Goal: Information Seeking & Learning: Learn about a topic

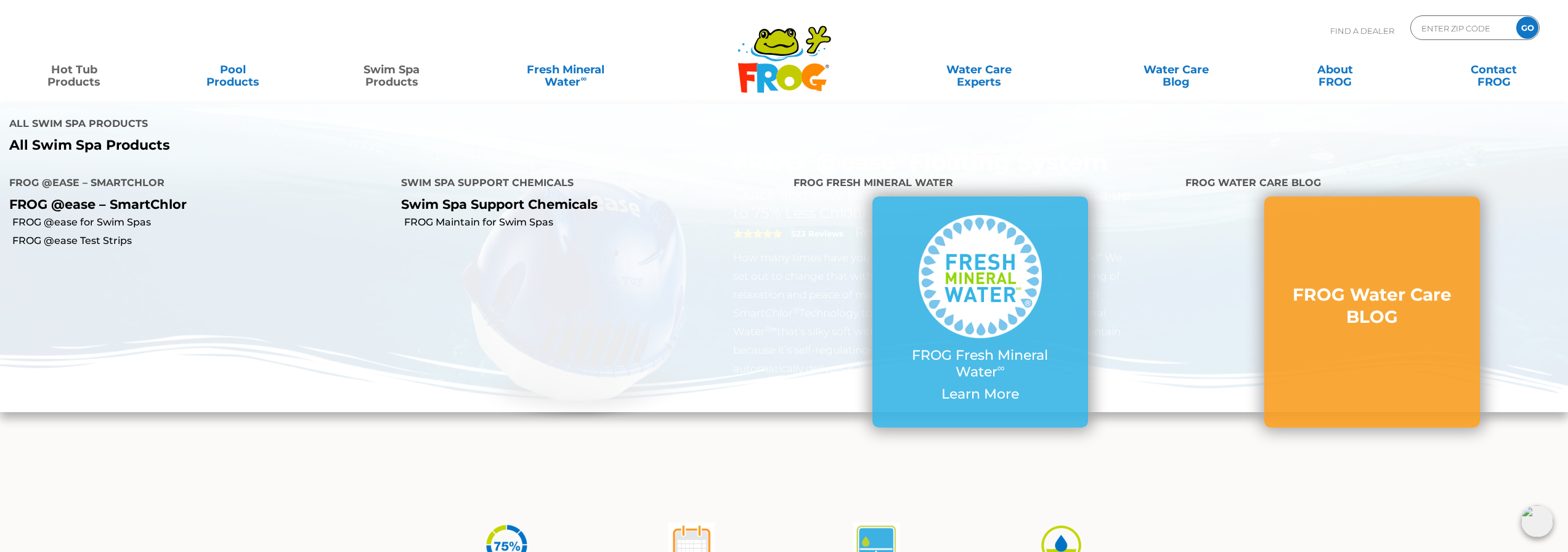
click at [371, 81] on link "Swim Spa Products" at bounding box center [391, 69] width 123 height 25
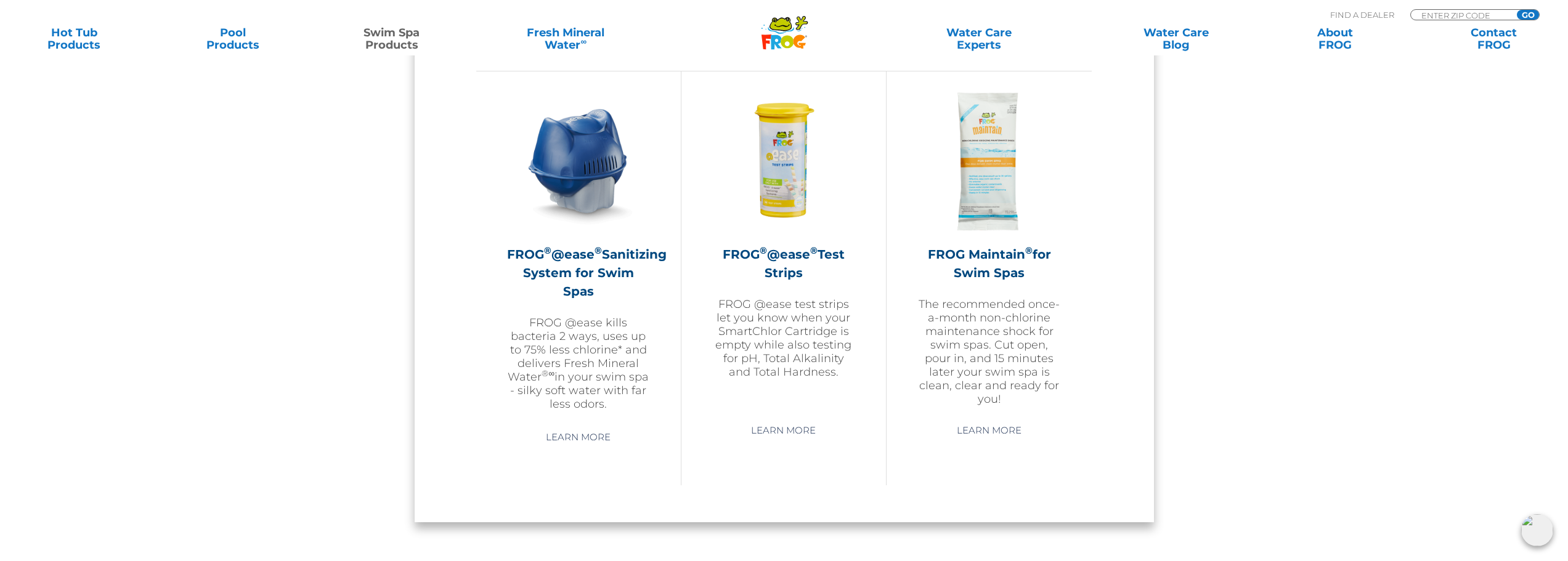
scroll to position [1047, 0]
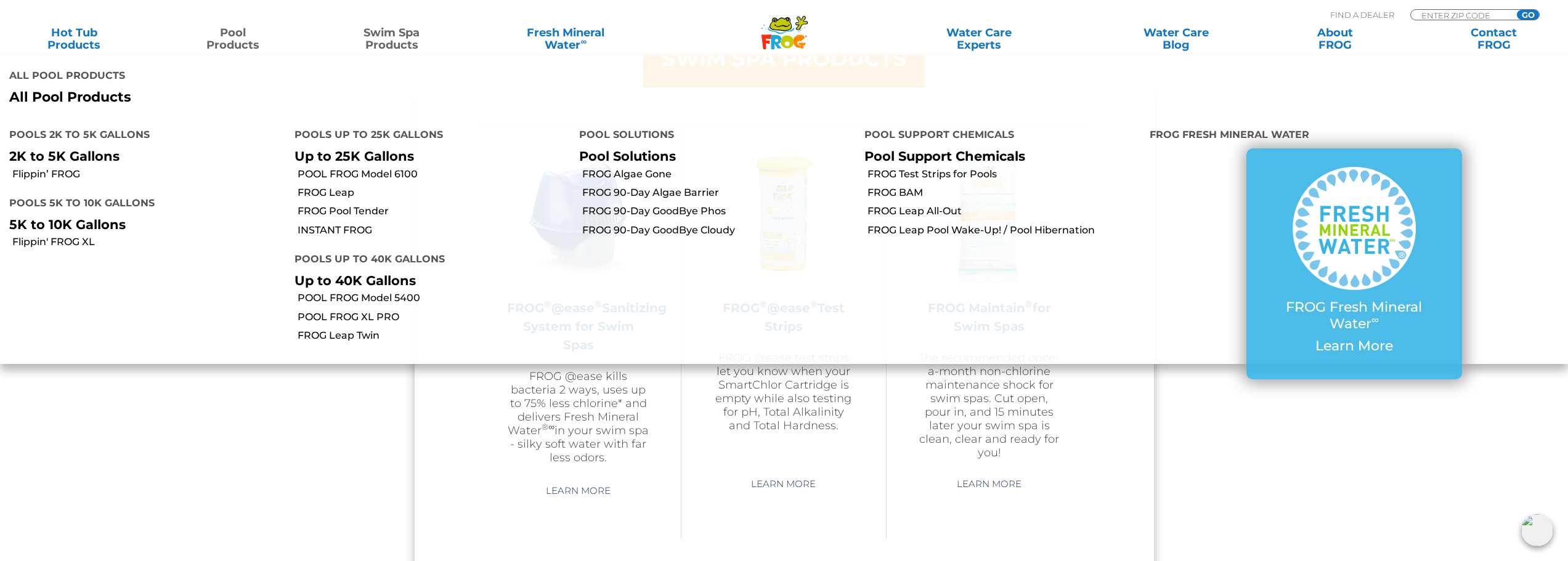
click at [233, 46] on link "Pool Products" at bounding box center [232, 38] width 123 height 25
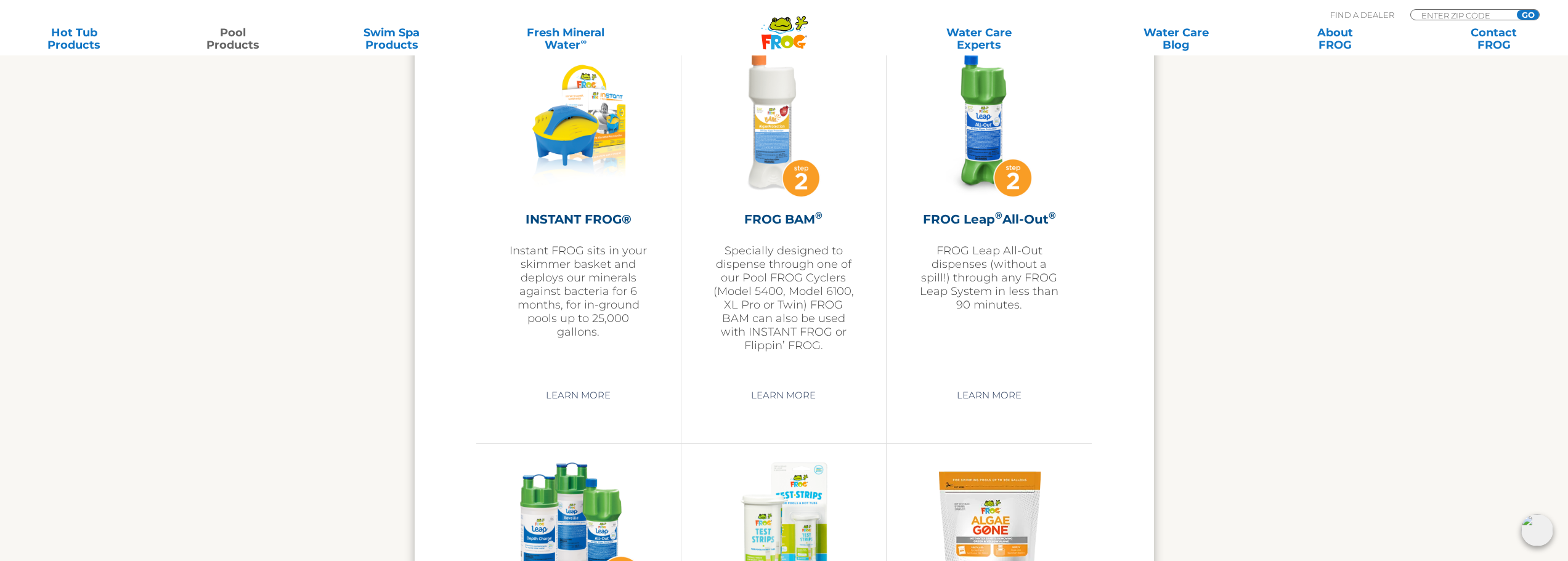
scroll to position [3143, 0]
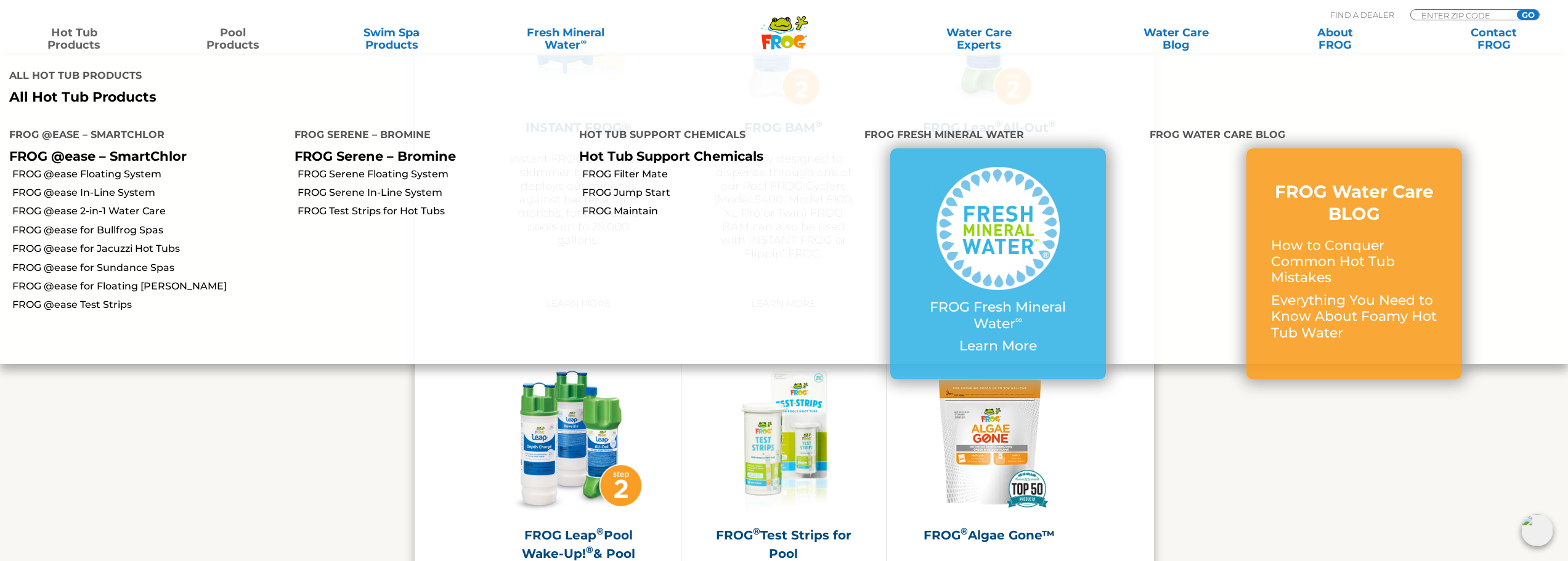
click at [89, 37] on link "Hot Tub Products" at bounding box center [74, 38] width 123 height 25
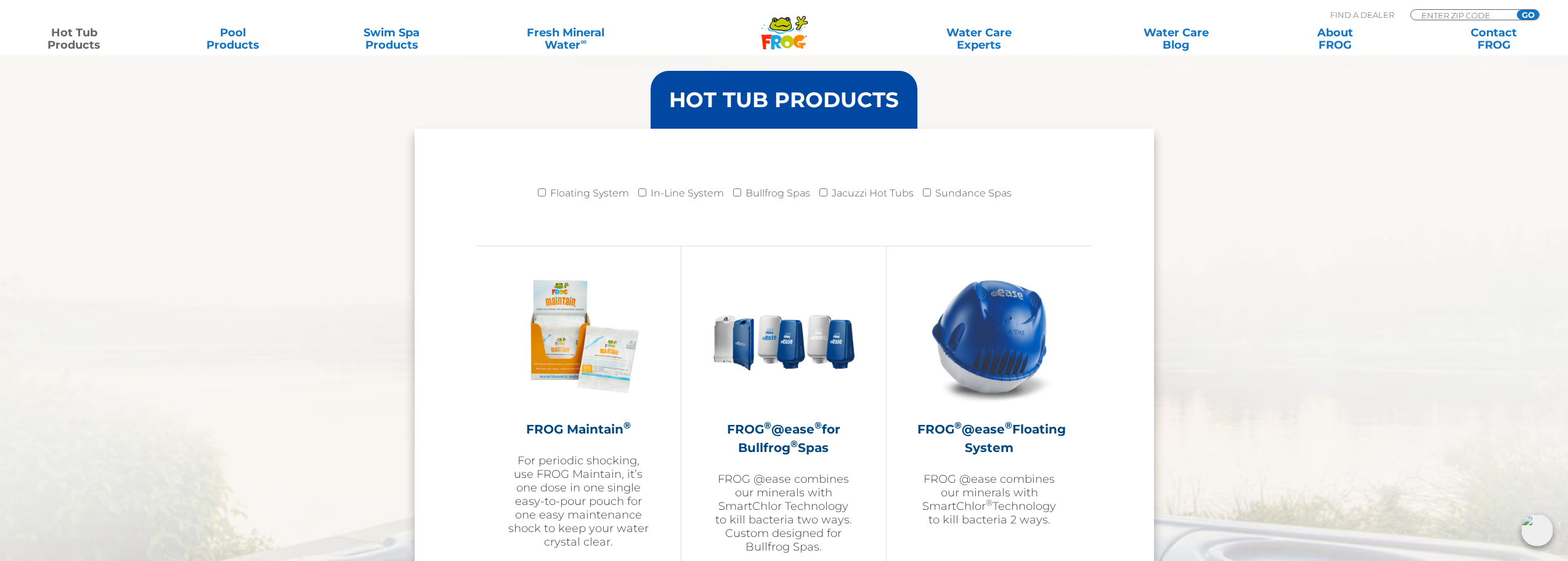
scroll to position [1294, 0]
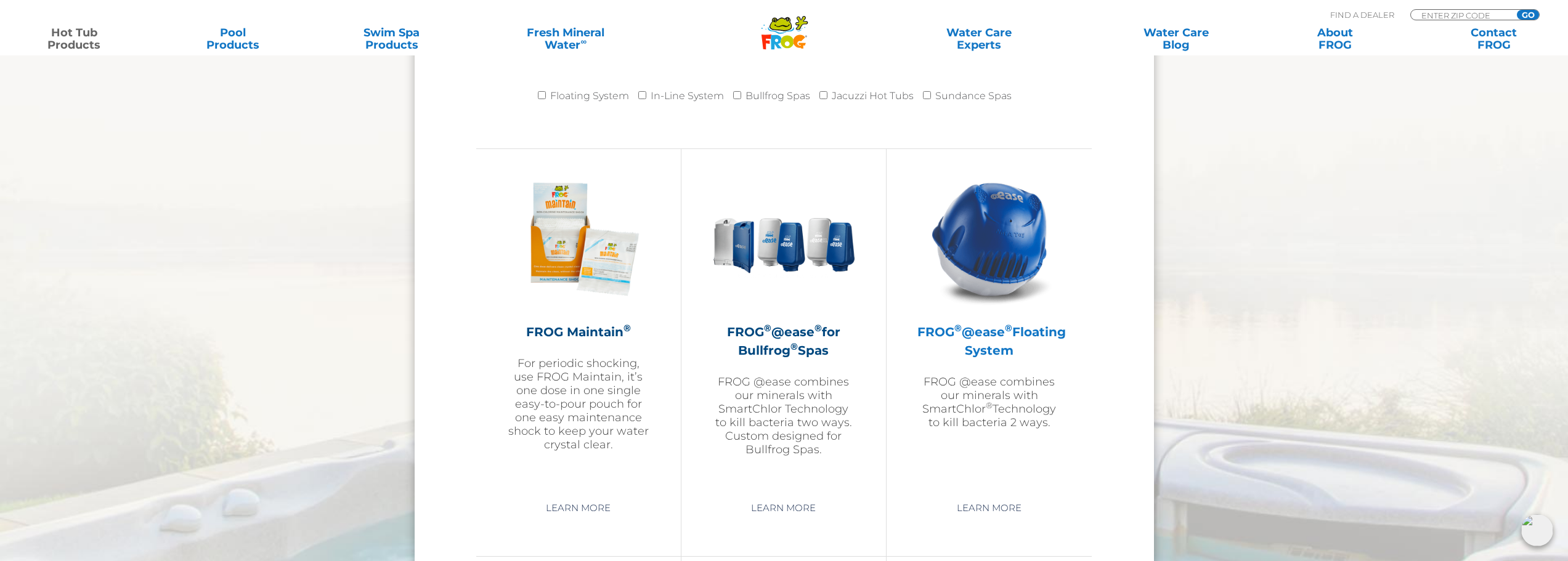
click at [972, 344] on h2 "FROG ® @ease ® Floating System" at bounding box center [990, 342] width 144 height 37
